Goal: Information Seeking & Learning: Learn about a topic

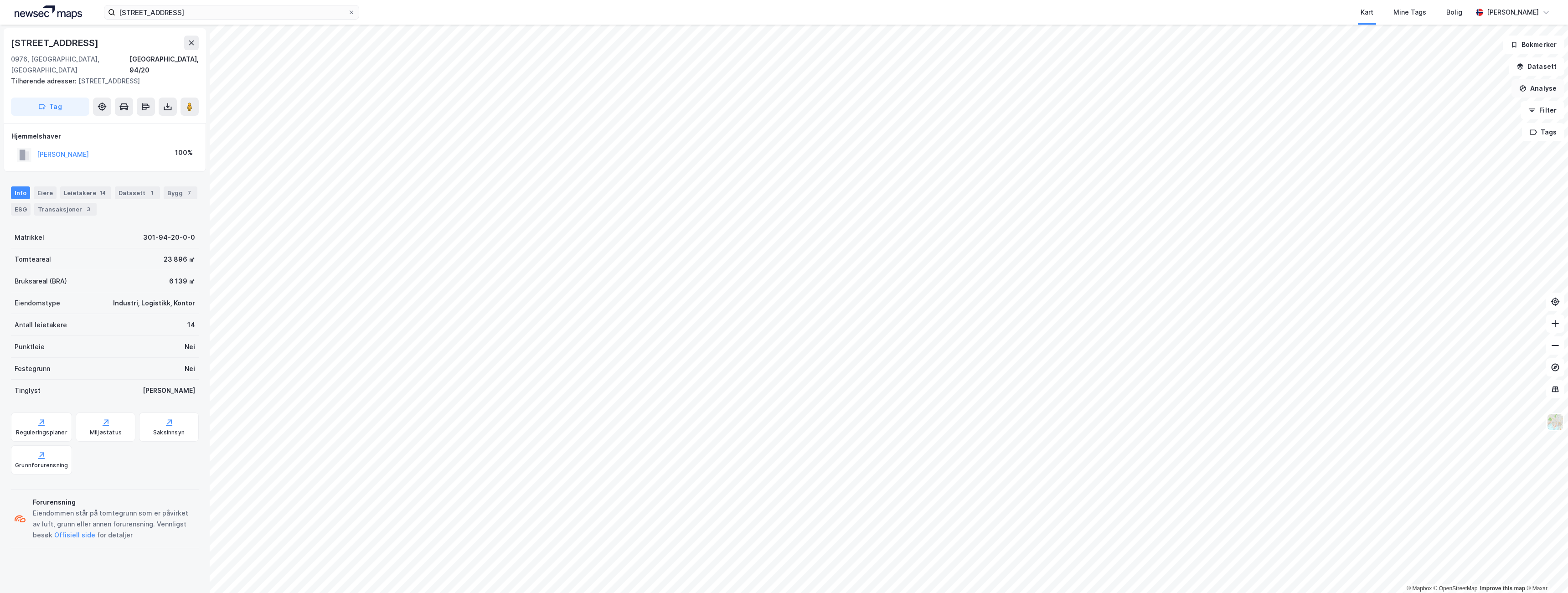
click at [1544, 85] on button "Analyse" at bounding box center [1537, 88] width 53 height 18
click at [1534, 109] on icon "button" at bounding box center [1531, 109] width 7 height 7
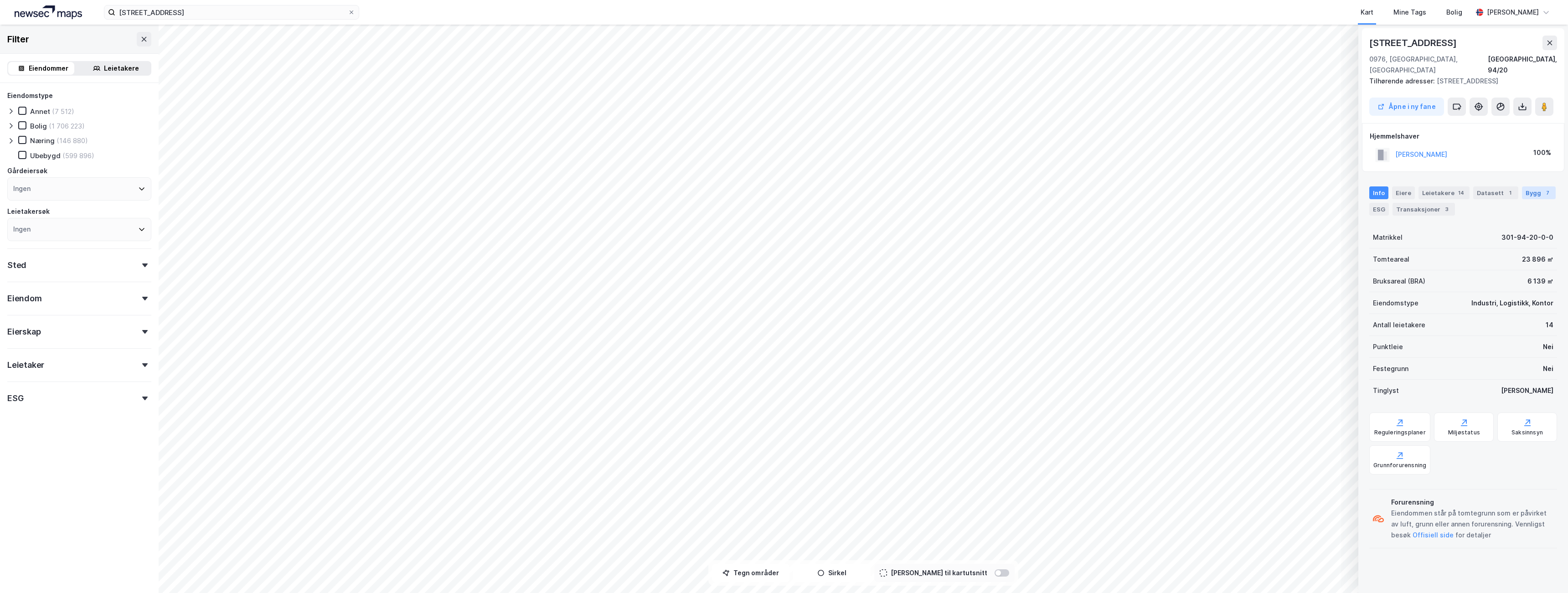
click at [1527, 186] on div "Bygg 7" at bounding box center [1538, 192] width 34 height 13
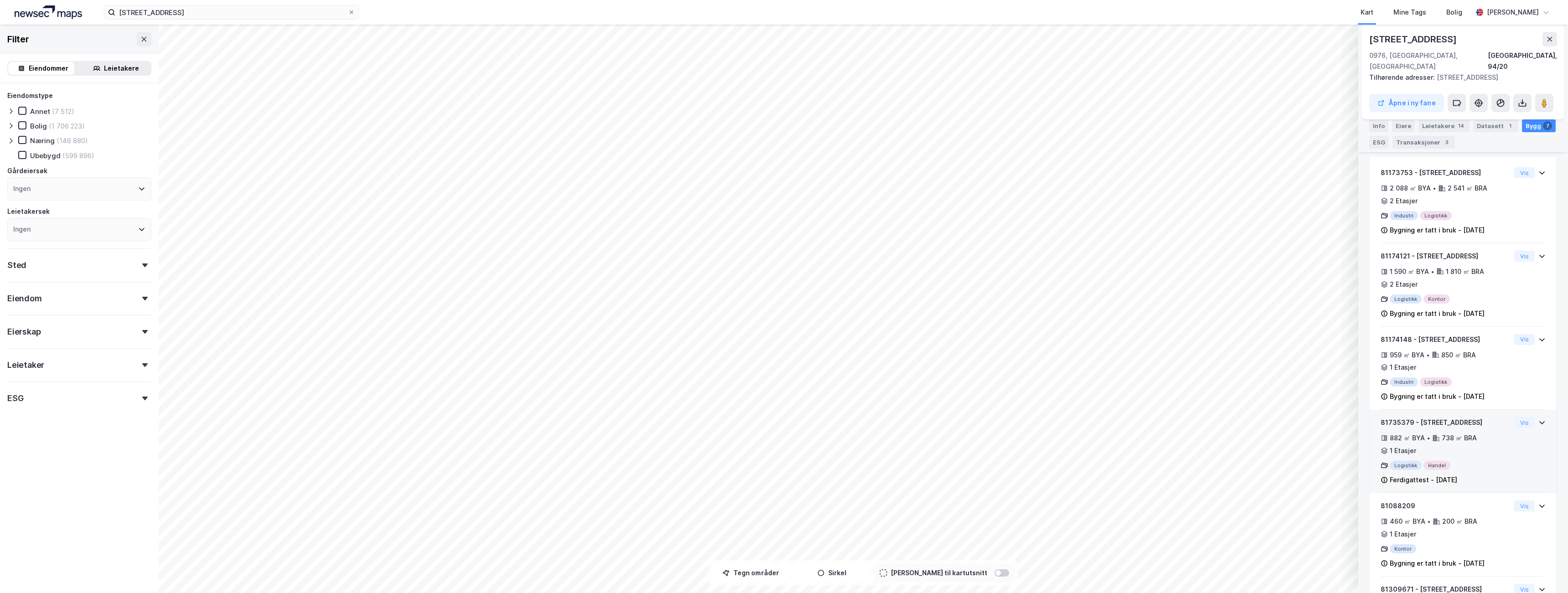
scroll to position [137, 0]
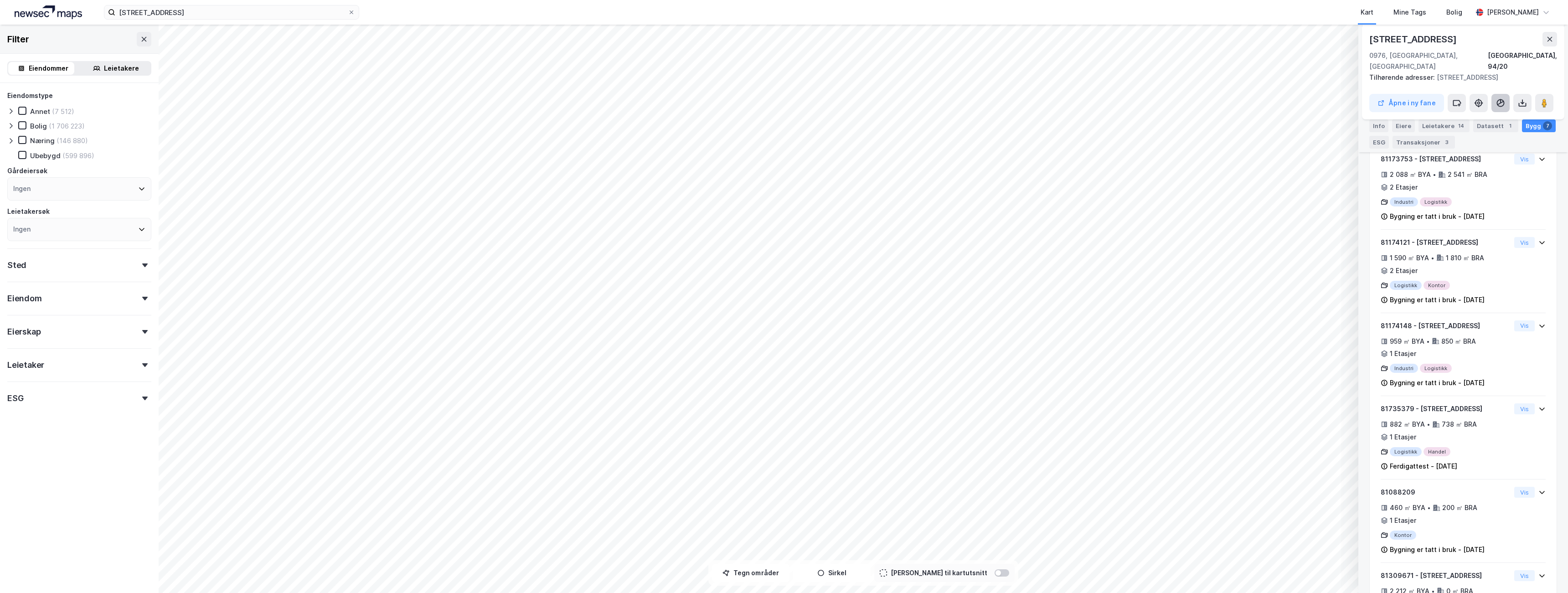
click at [1496, 99] on icon at bounding box center [1500, 102] width 9 height 9
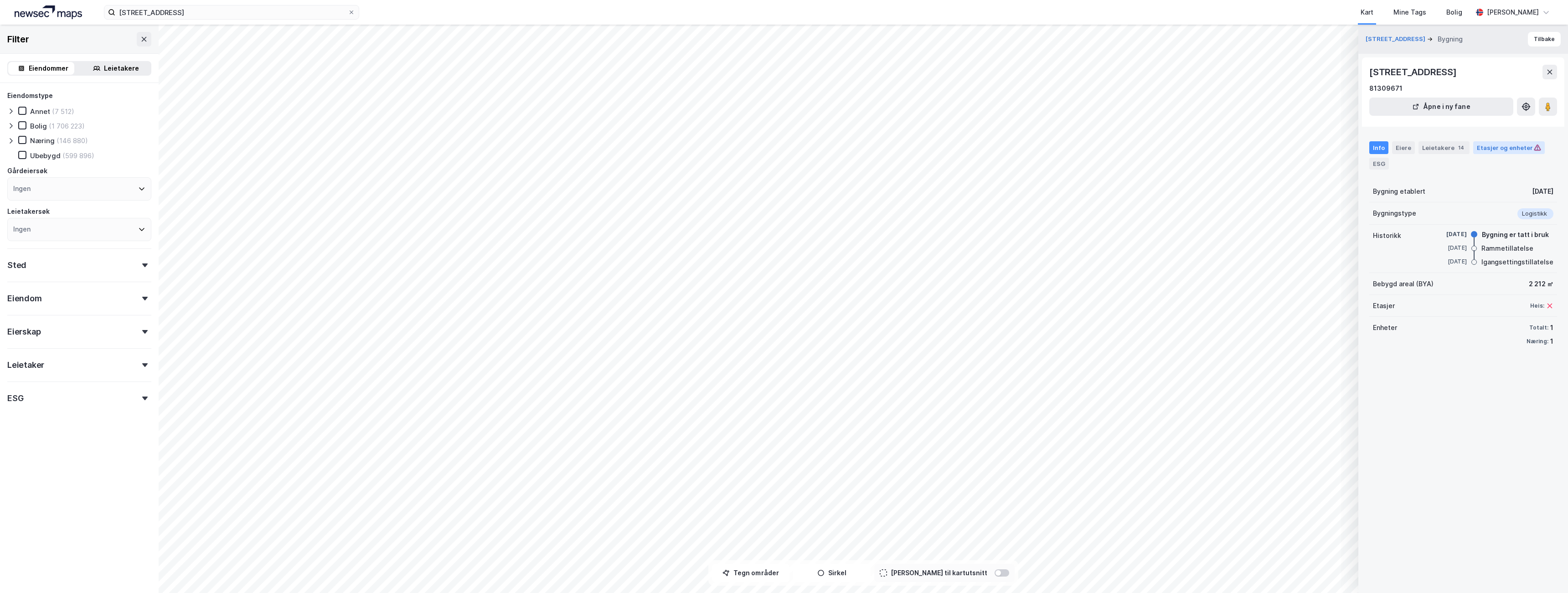
click at [1510, 152] on div "Etasjer og enheter" at bounding box center [1509, 147] width 72 height 13
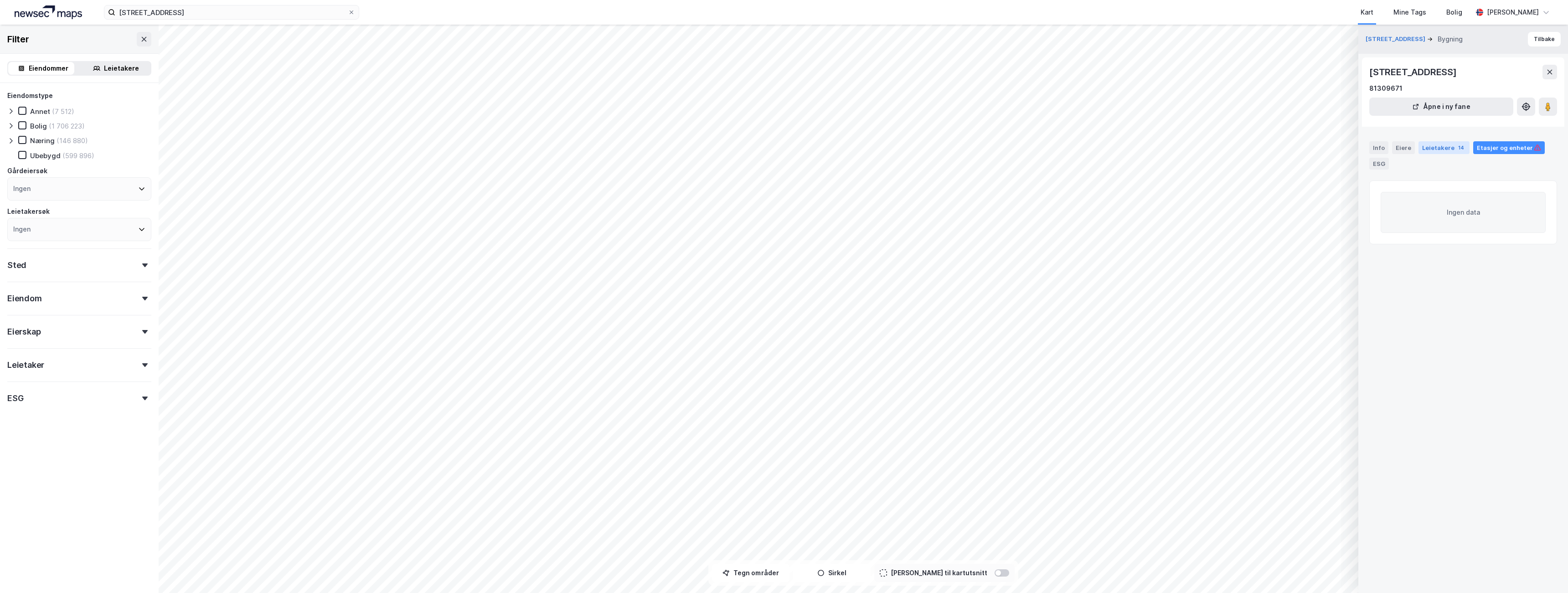
drag, startPoint x: 1429, startPoint y: 139, endPoint x: 1431, endPoint y: 145, distance: 6.3
click at [1429, 141] on div "Info Eiere Leietakere 14 Etasjer og enheter ESG" at bounding box center [1463, 151] width 210 height 42
click at [1431, 146] on div "Leietakere 14" at bounding box center [1444, 147] width 51 height 13
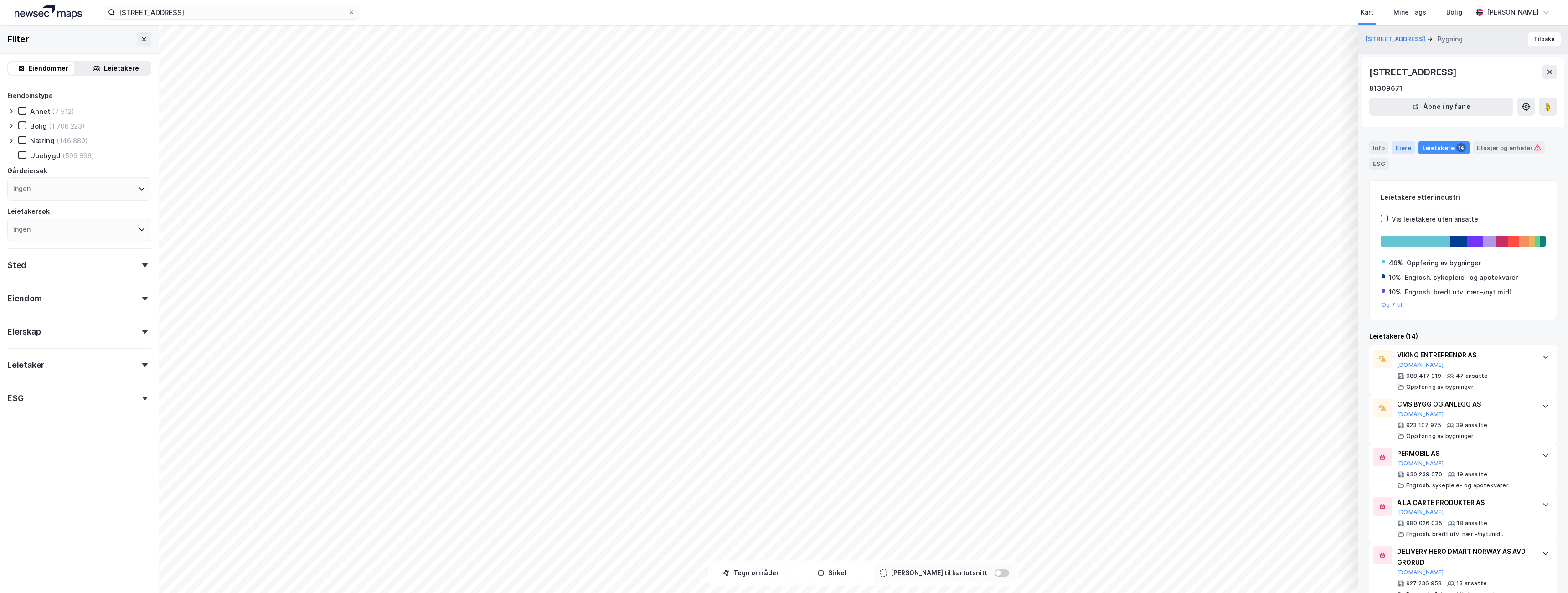
click at [1407, 145] on div "Eiere" at bounding box center [1402, 147] width 23 height 13
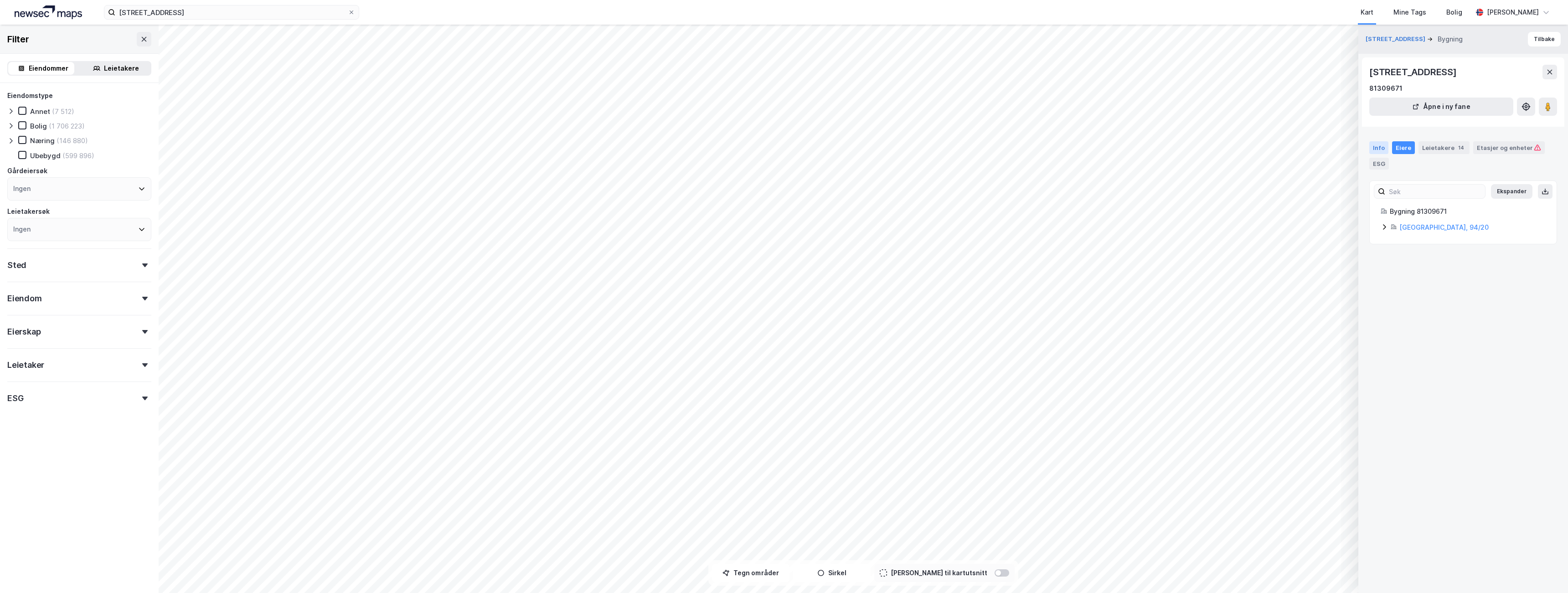
click at [1383, 146] on div "Info" at bounding box center [1378, 147] width 19 height 13
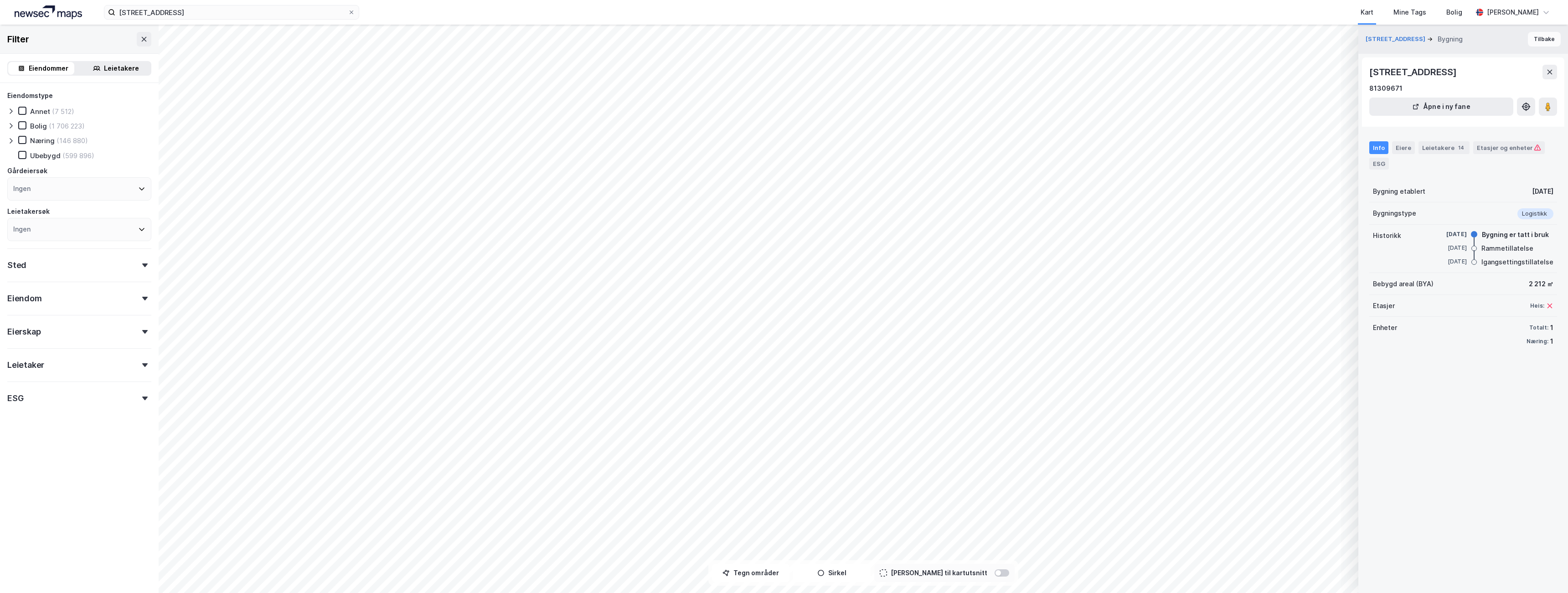
click at [1528, 37] on button "Tilbake" at bounding box center [1543, 38] width 33 height 15
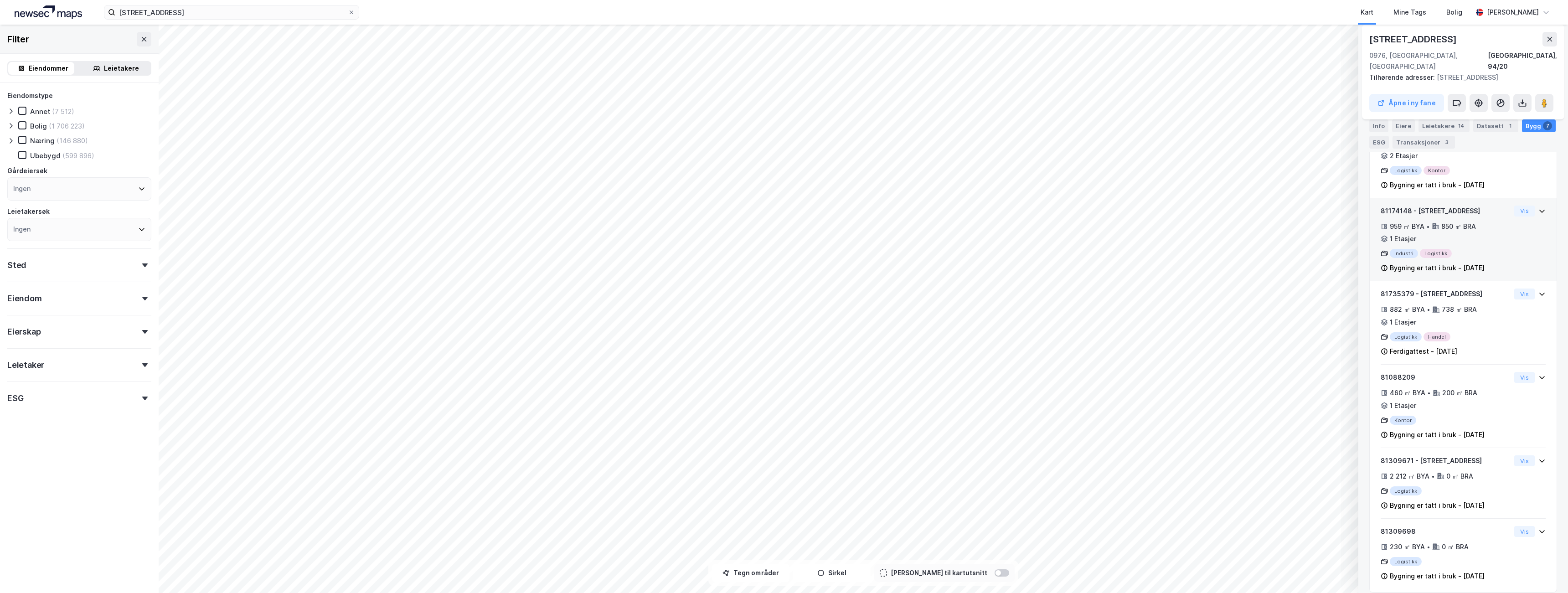
click at [1427, 248] on div "Industri Logistikk" at bounding box center [1446, 252] width 130 height 9
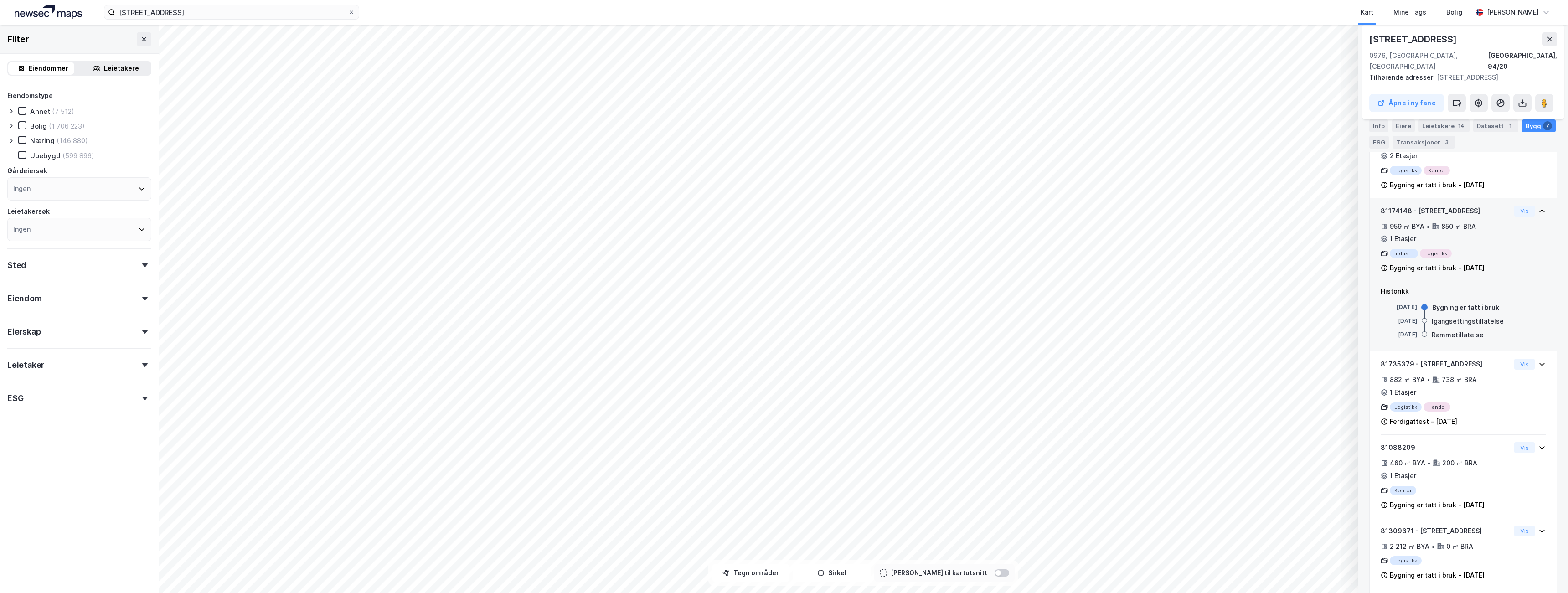
click at [1506, 206] on div "81174148 - Grorudveien 55 959 ㎡ BYA • 850 ㎡ BRA • 1 Etasjer Industri Logistikk …" at bounding box center [1463, 243] width 165 height 76
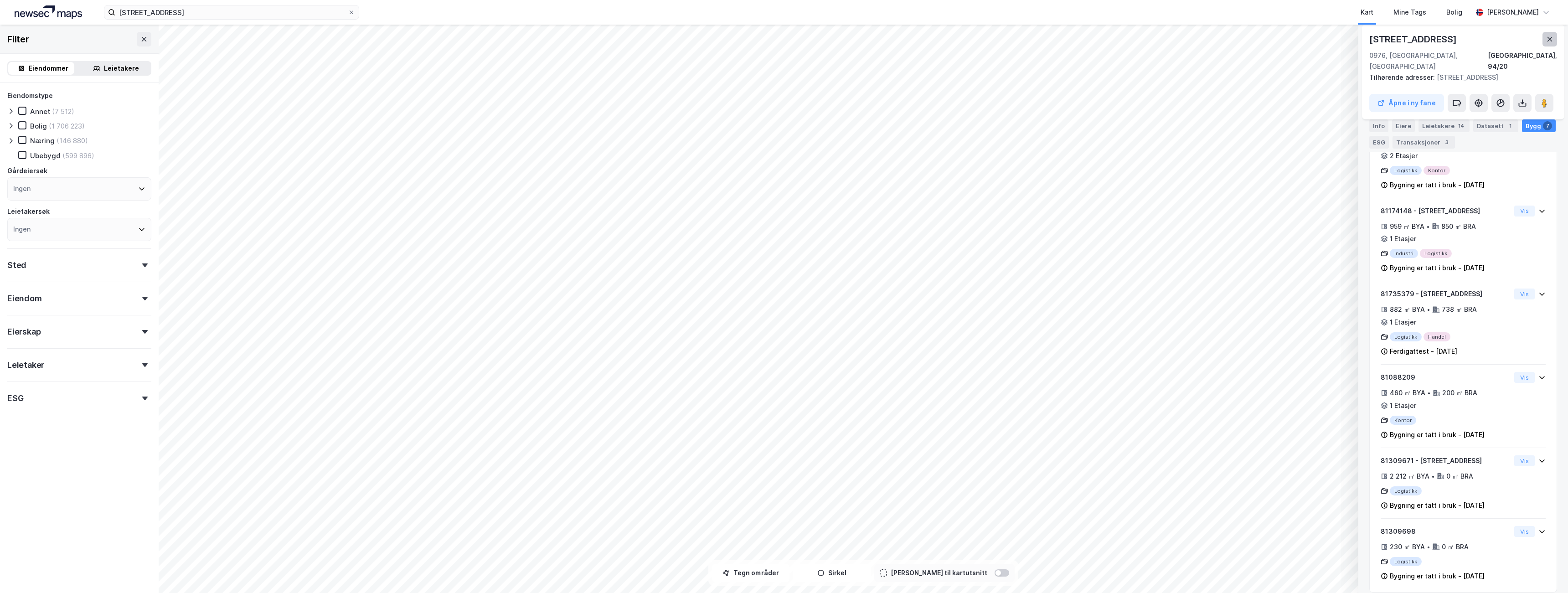
click at [1544, 42] on button at bounding box center [1549, 38] width 15 height 15
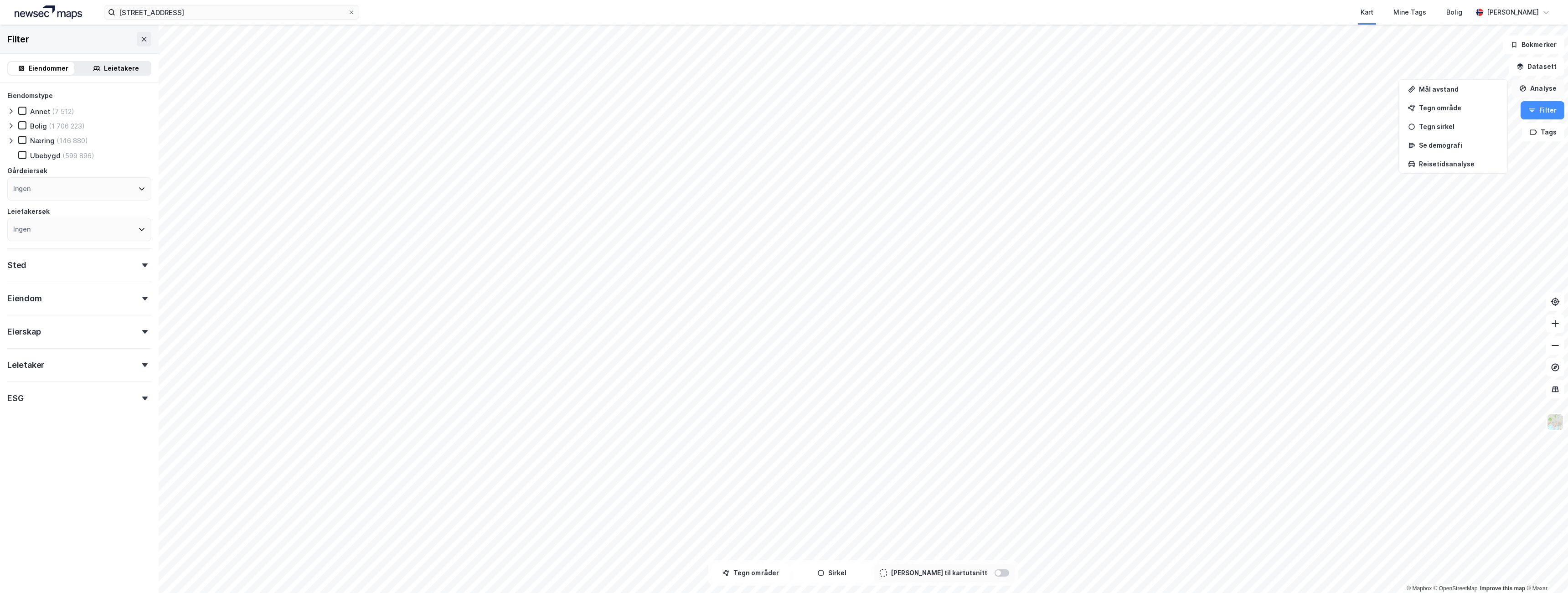
click at [1542, 84] on button "Analyse" at bounding box center [1537, 88] width 53 height 18
click at [1534, 91] on button "Analyse" at bounding box center [1537, 88] width 53 height 18
click at [1534, 60] on button "Datasett" at bounding box center [1536, 66] width 55 height 18
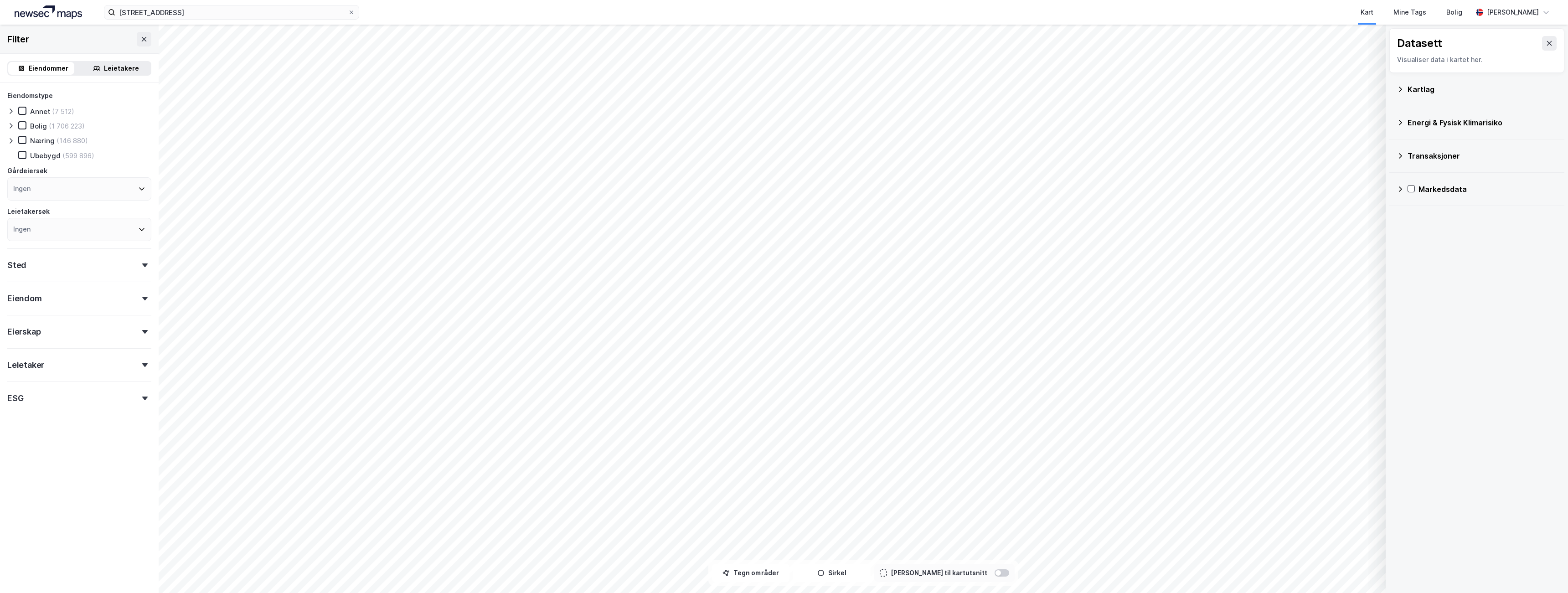
click at [1389, 92] on div "Datasett Visualiser data i kartet her. Kartlag Energi & Fysisk Klimarisiko Tran…" at bounding box center [1476, 117] width 182 height 185
click at [1395, 90] on div "Kartlag" at bounding box center [1476, 90] width 175 height 33
click at [1399, 88] on icon at bounding box center [1399, 89] width 3 height 5
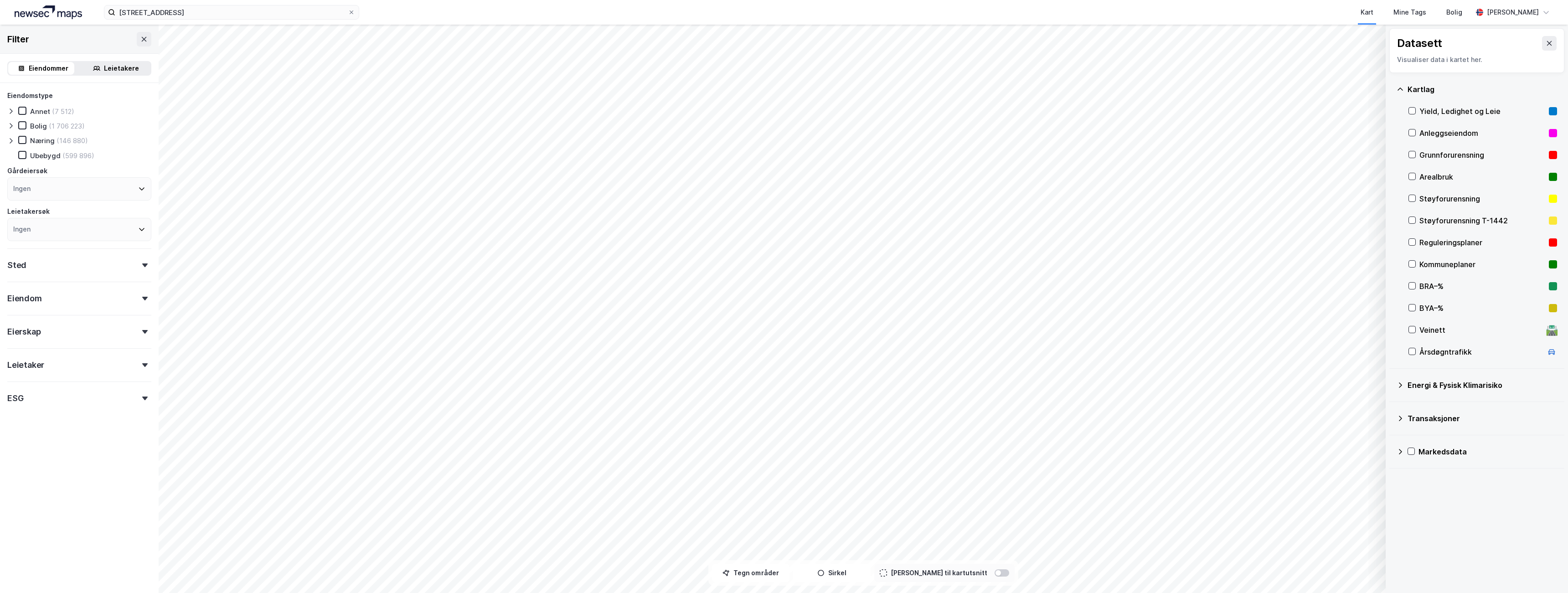
click at [1406, 309] on div "Kartlag Yield, Ledighet og Leie Anleggseiendom Grunnforurensning Arealbruk Støy…" at bounding box center [1476, 221] width 175 height 296
click at [1412, 309] on icon at bounding box center [1411, 307] width 6 height 6
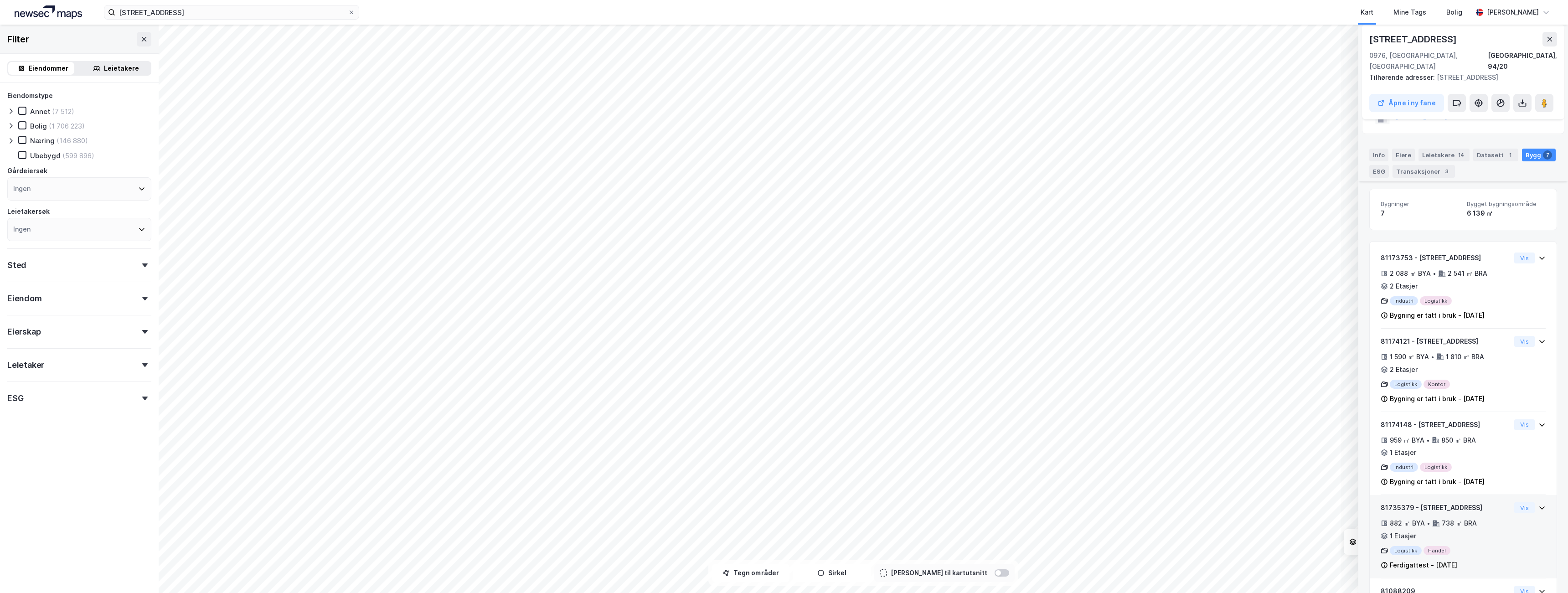
scroll to position [24, 0]
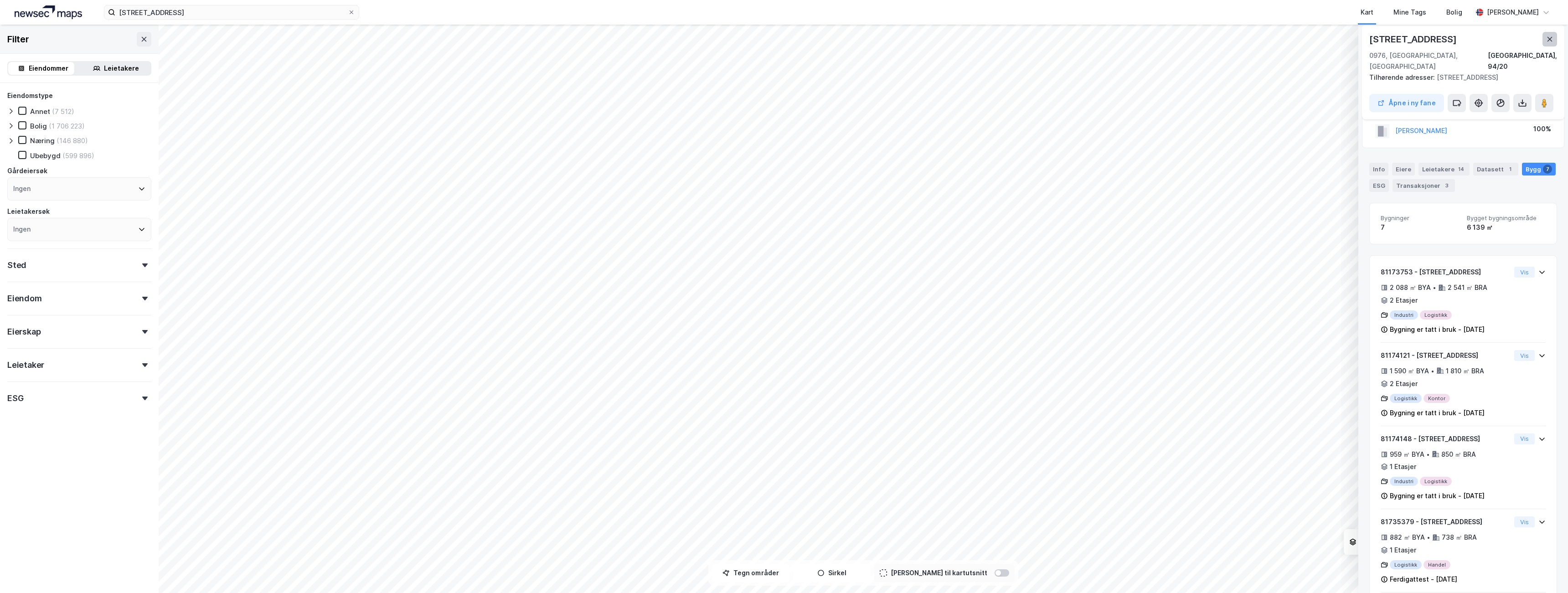
click at [1545, 37] on button at bounding box center [1549, 38] width 15 height 15
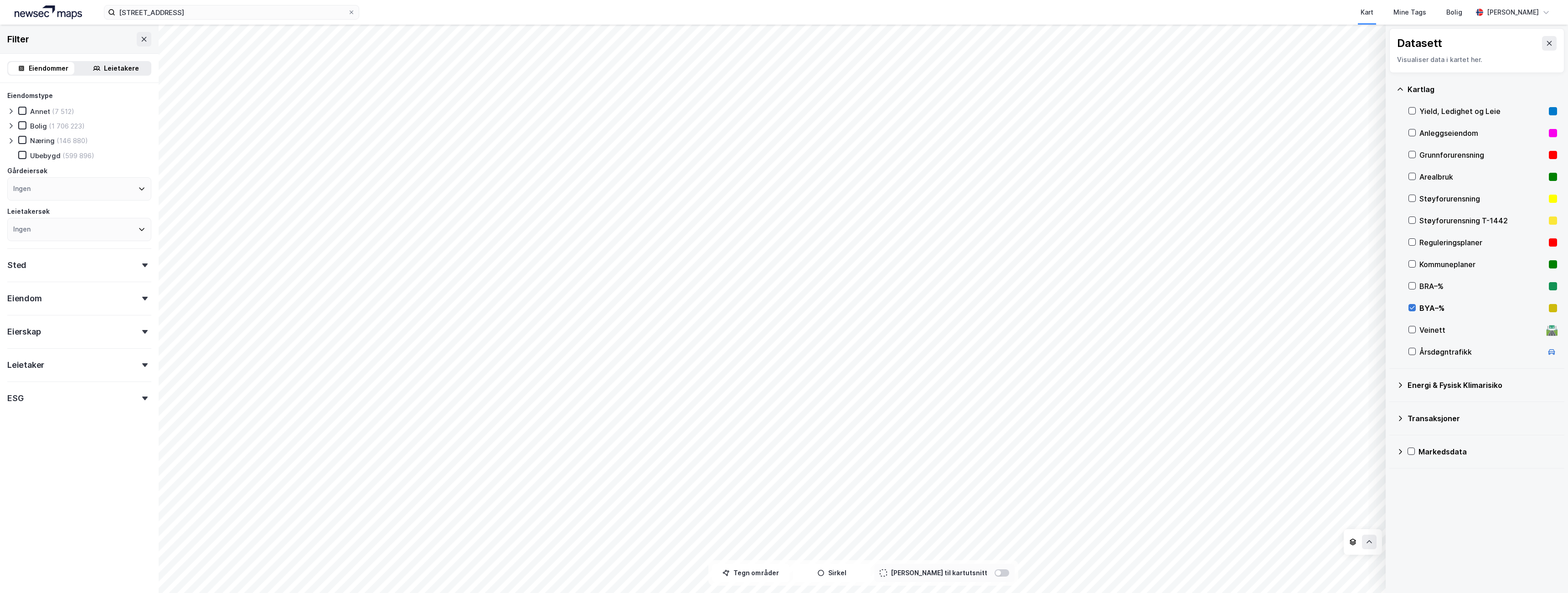
click at [1413, 304] on icon at bounding box center [1411, 307] width 6 height 6
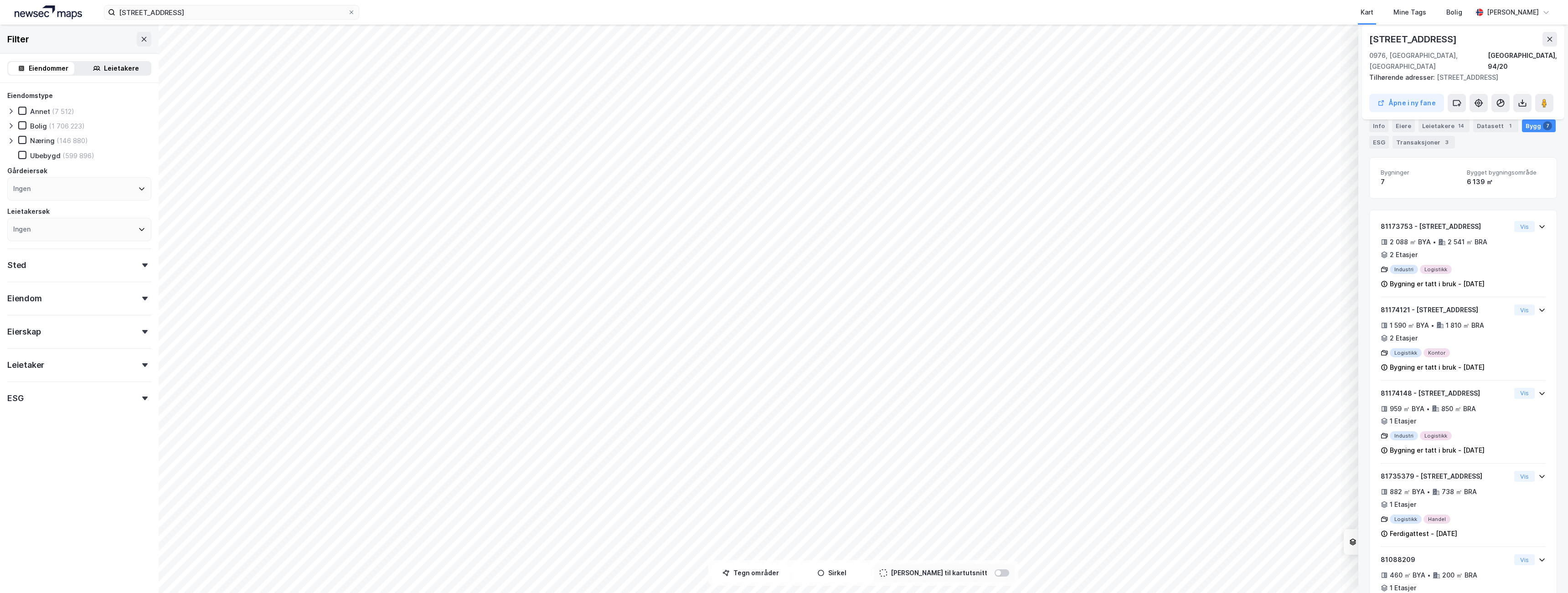
scroll to position [0, 0]
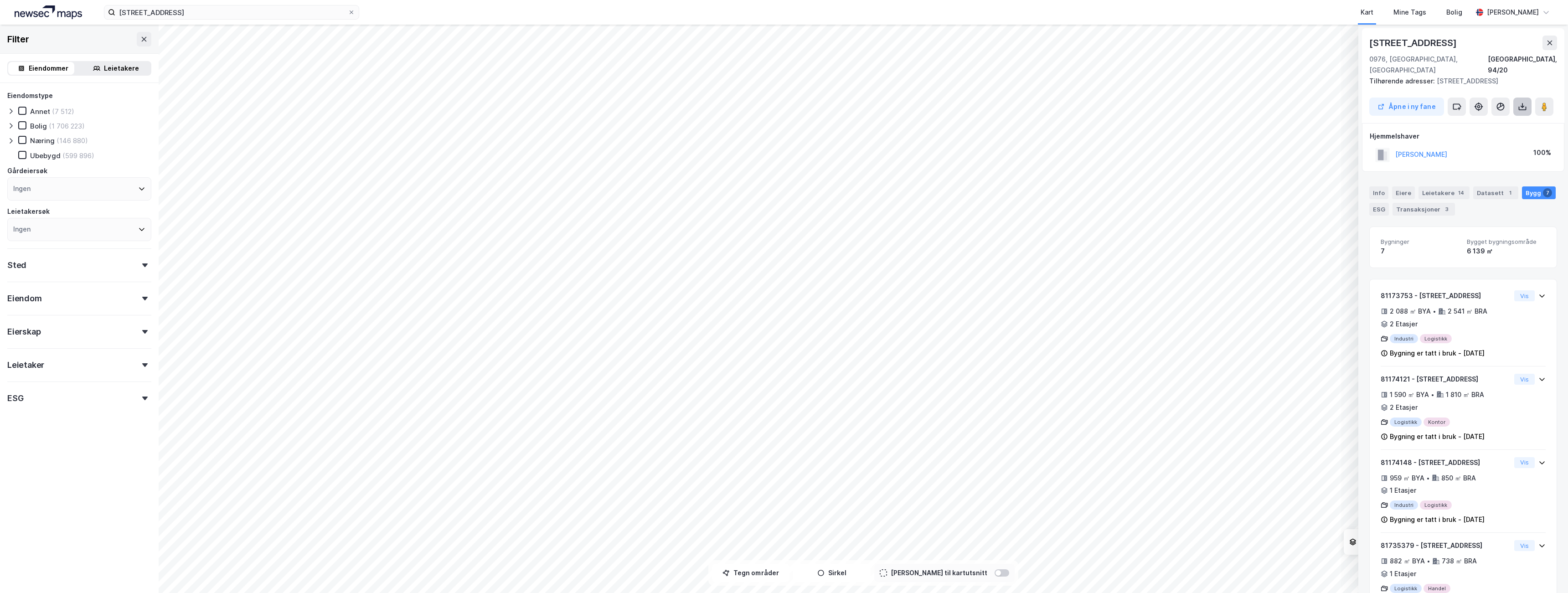
click at [1525, 102] on icon at bounding box center [1522, 106] width 9 height 9
click at [1498, 102] on icon at bounding box center [1500, 106] width 9 height 9
click at [1426, 175] on div "Info Eiere Leietakere 14 Datasett 1 Bygg 7 ESG Transaksjoner 3" at bounding box center [1463, 197] width 210 height 43
